Goal: Task Accomplishment & Management: Manage account settings

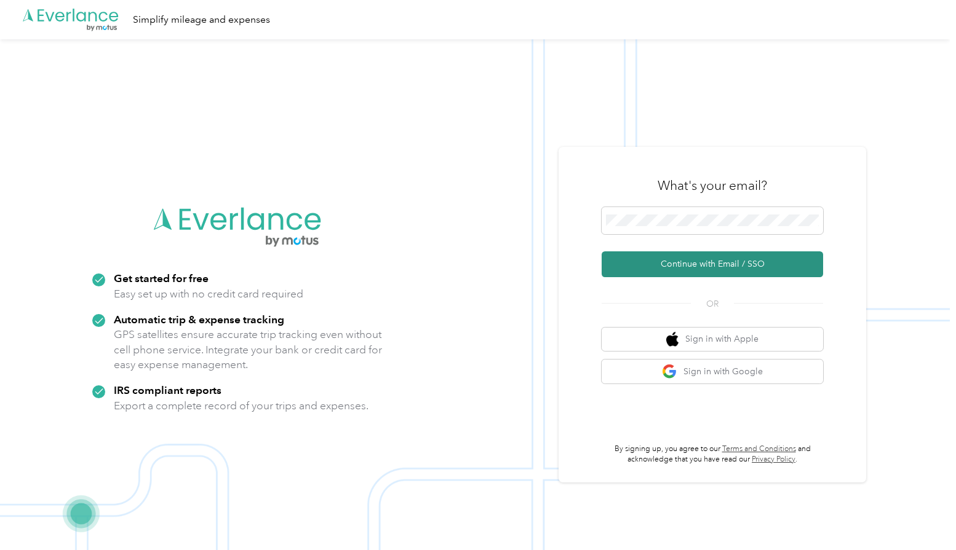
click at [717, 268] on button "Continue with Email / SSO" at bounding box center [711, 265] width 221 height 26
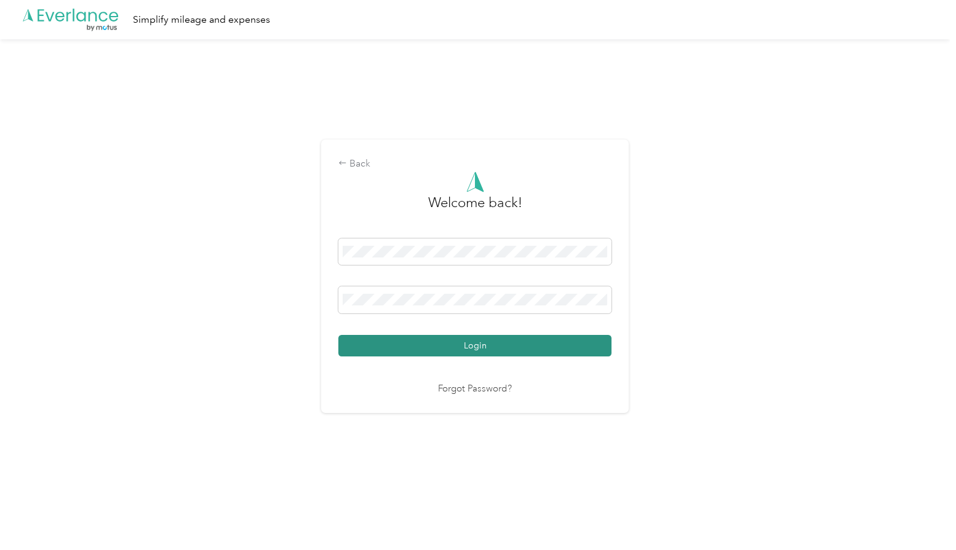
click at [485, 352] on button "Login" at bounding box center [474, 346] width 273 height 22
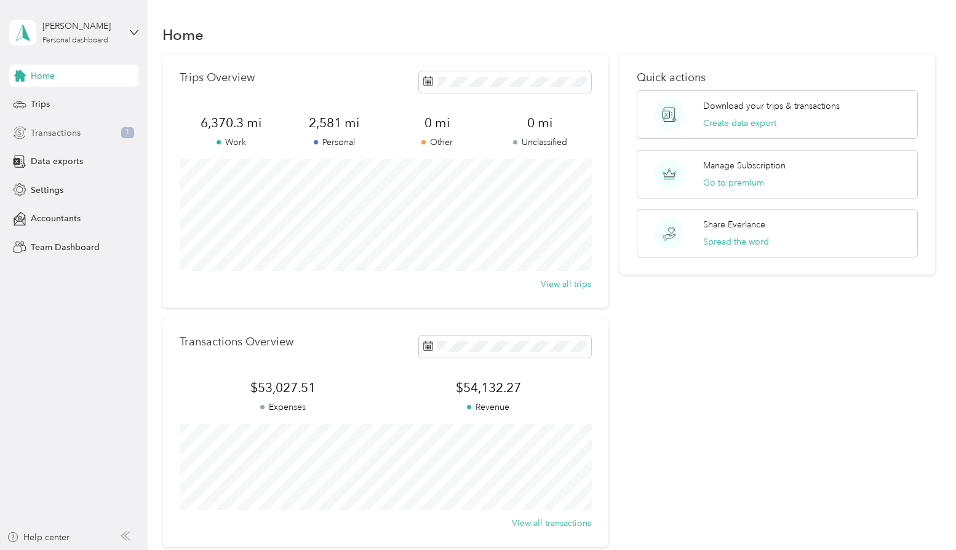
click at [54, 137] on span "Transactions" at bounding box center [56, 133] width 50 height 13
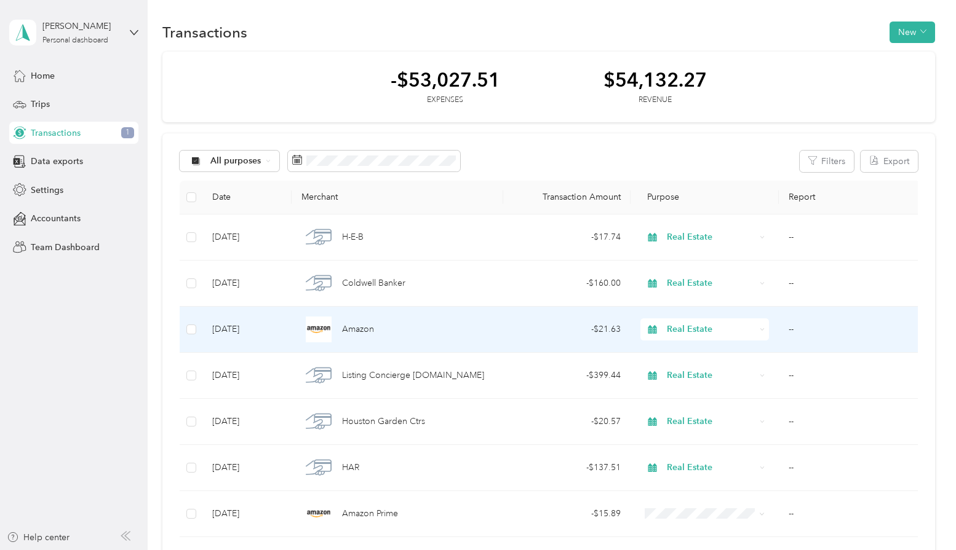
scroll to position [22, 0]
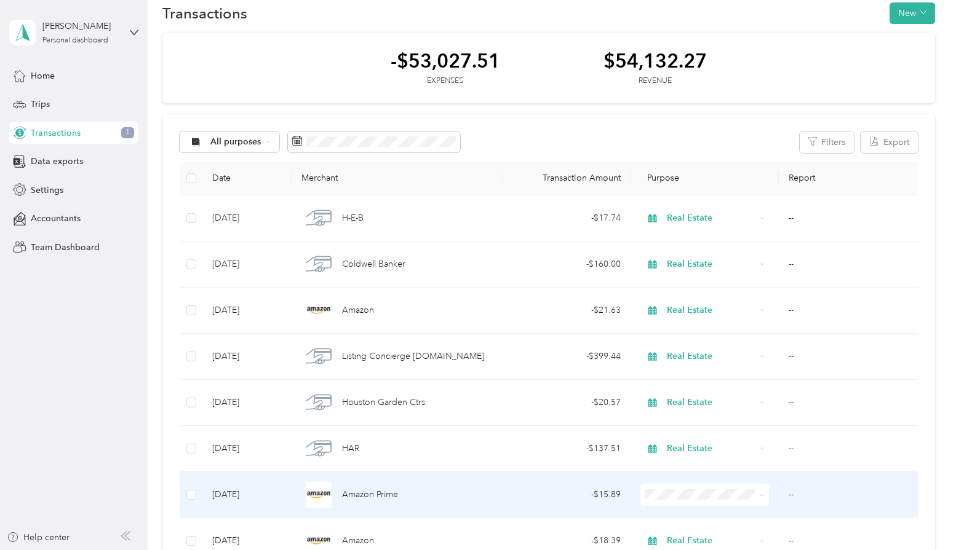
click at [246, 489] on td "[DATE]" at bounding box center [246, 495] width 89 height 46
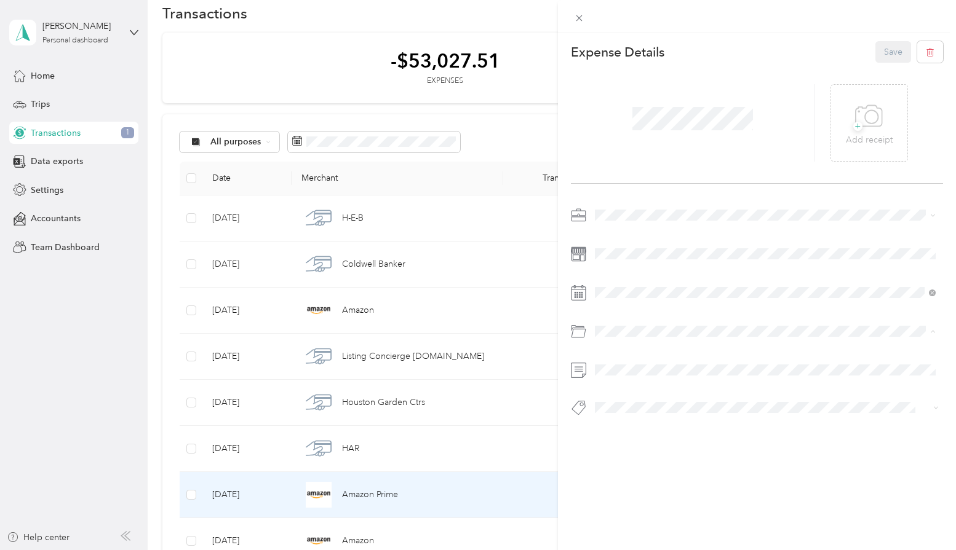
click at [636, 320] on div at bounding box center [757, 315] width 373 height 220
click at [43, 140] on div "This expense cannot be edited because it is either under review, approved, or p…" at bounding box center [478, 275] width 956 height 550
